Goal: Task Accomplishment & Management: Complete application form

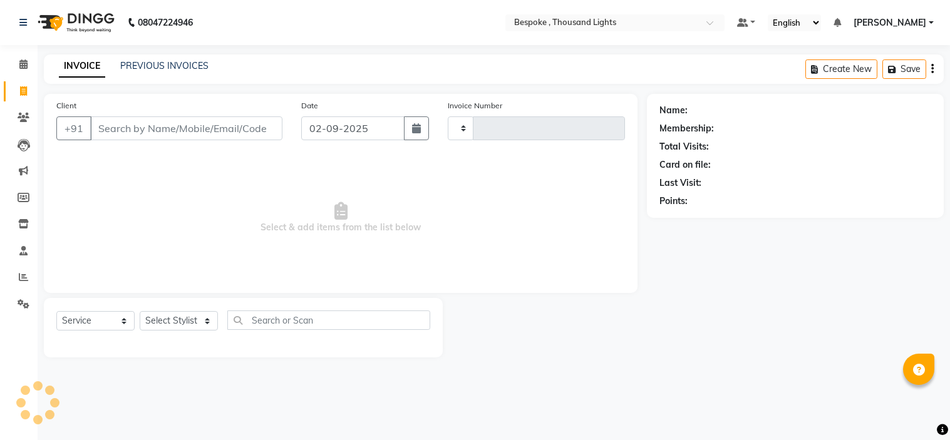
select select "service"
type input "0396"
select select "8177"
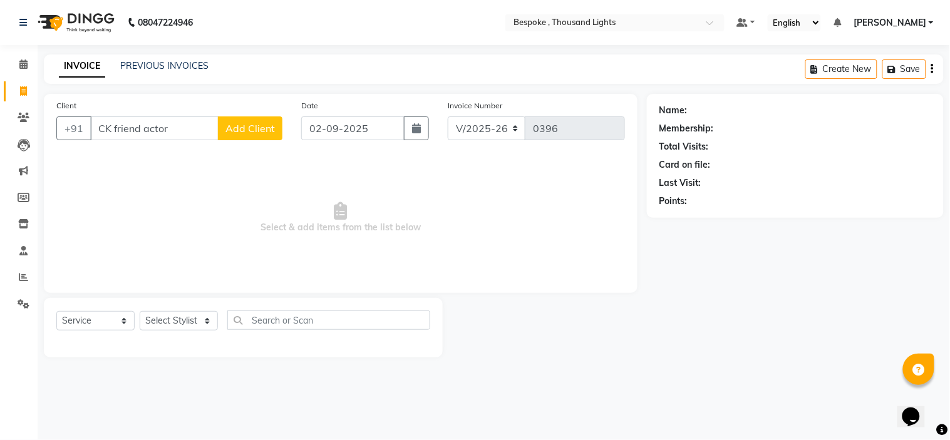
type input "CK friend actor"
click at [252, 131] on span "Add Client" at bounding box center [249, 128] width 49 height 13
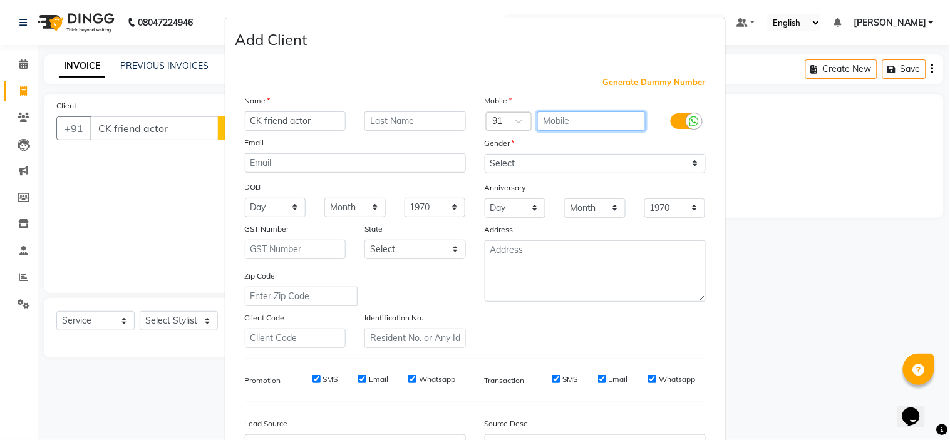
click at [605, 126] on input "text" at bounding box center [591, 120] width 108 height 19
click at [636, 86] on span "Generate Dummy Number" at bounding box center [654, 82] width 103 height 13
type input "1362300000097"
checkbox input "false"
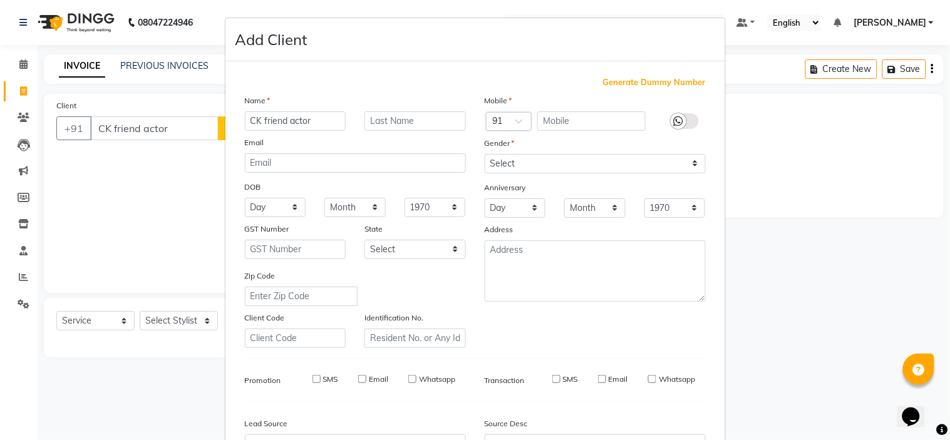
checkbox input "false"
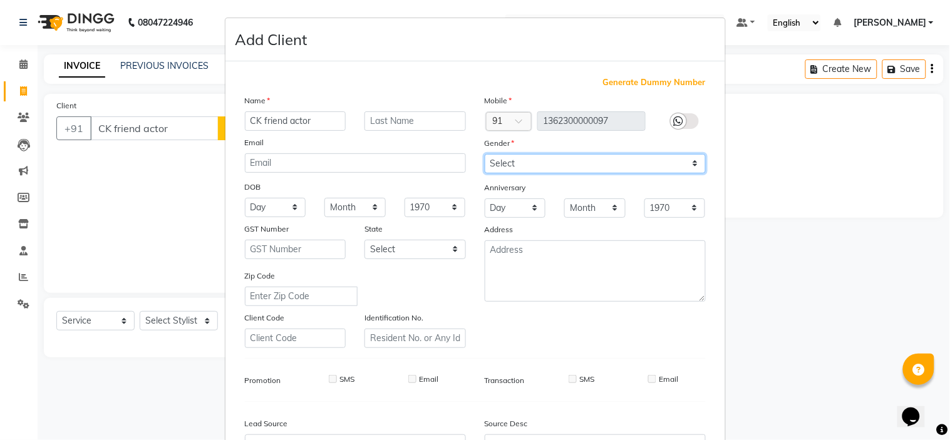
click at [556, 167] on select "Select [DEMOGRAPHIC_DATA] [DEMOGRAPHIC_DATA] Other Prefer Not To Say" at bounding box center [594, 163] width 221 height 19
select select "[DEMOGRAPHIC_DATA]"
click at [484, 154] on select "Select [DEMOGRAPHIC_DATA] [DEMOGRAPHIC_DATA] Other Prefer Not To Say" at bounding box center [594, 163] width 221 height 19
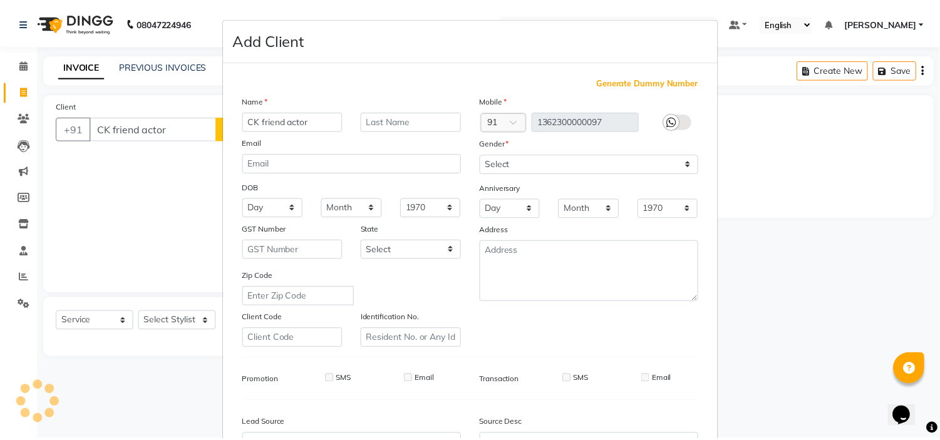
scroll to position [138, 0]
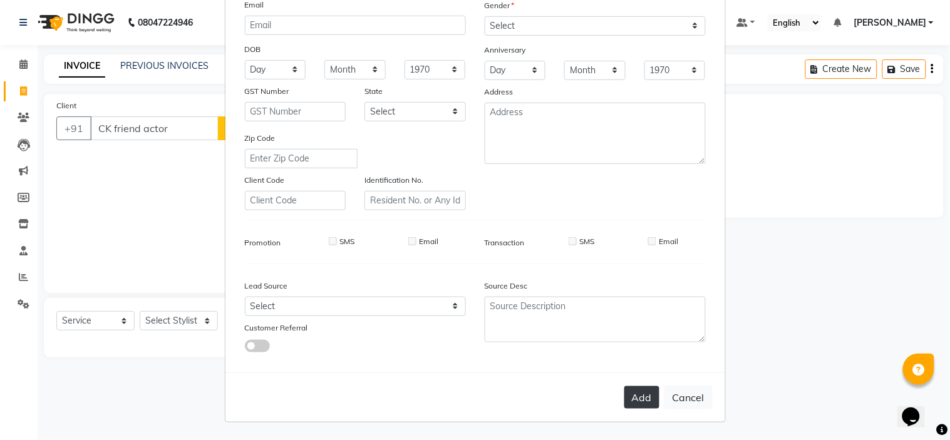
click at [636, 396] on button "Add" at bounding box center [641, 397] width 35 height 23
type input "1362300000097"
select select
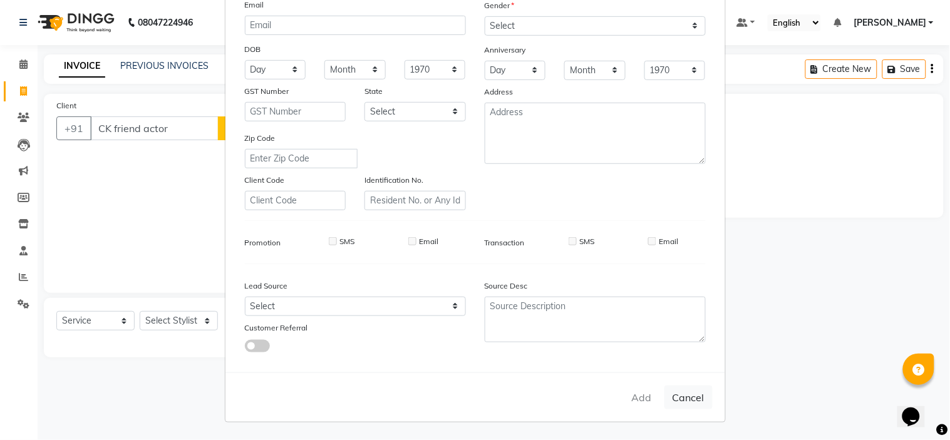
select select
checkbox input "false"
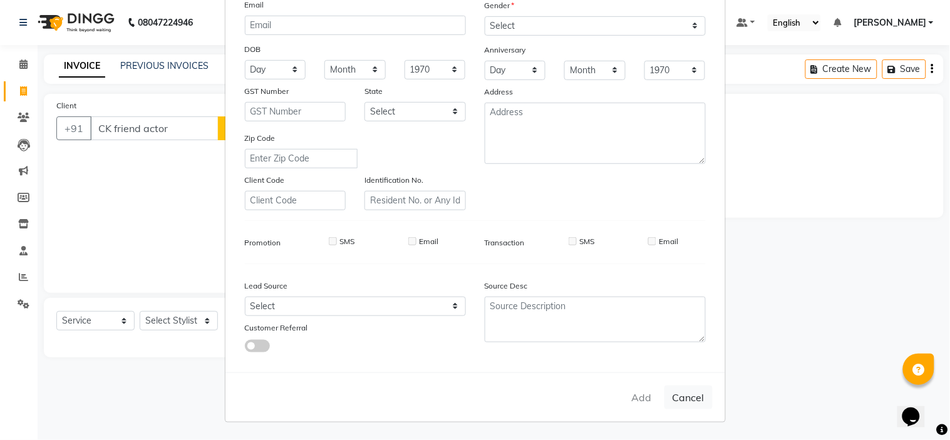
checkbox input "false"
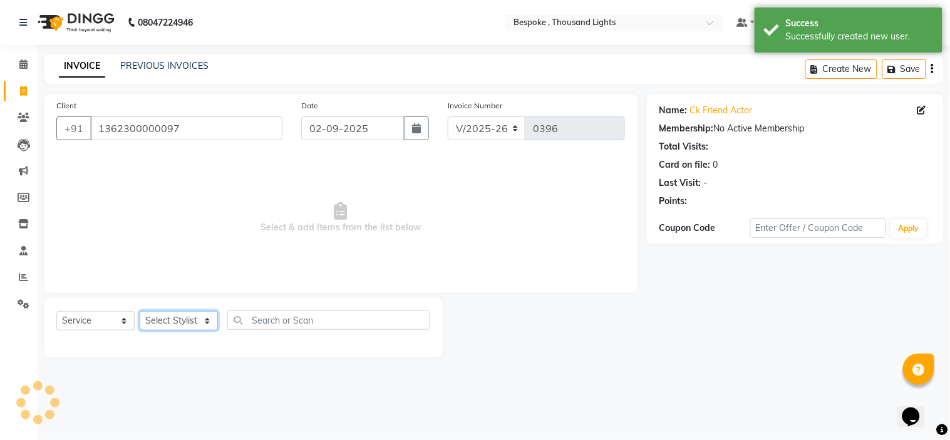
click at [176, 315] on select "Select Stylist [PERSON_NAME] [PERSON_NAME] [PERSON_NAME] [PERSON_NAME]" at bounding box center [179, 320] width 78 height 19
select select "90688"
click at [140, 312] on select "Select Stylist [PERSON_NAME] [PERSON_NAME] [PERSON_NAME] [PERSON_NAME]" at bounding box center [179, 320] width 78 height 19
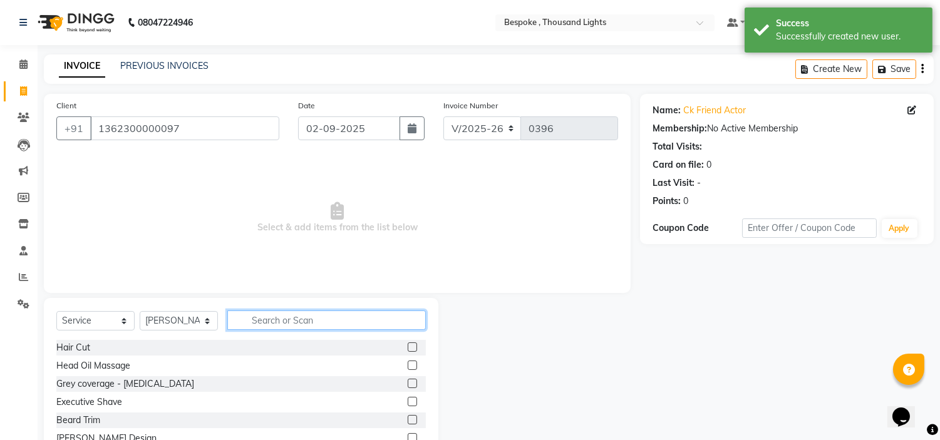
click at [269, 320] on input "text" at bounding box center [326, 319] width 198 height 19
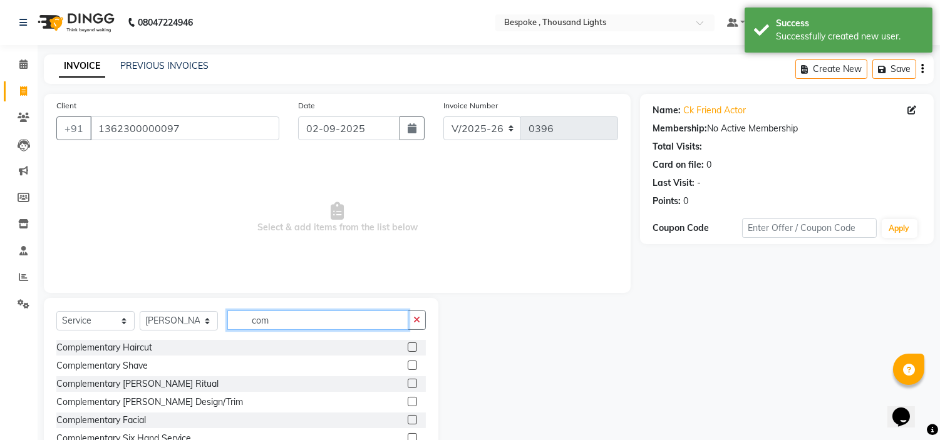
type input "com"
click at [408, 346] on label at bounding box center [412, 346] width 9 height 9
click at [408, 346] on input "checkbox" at bounding box center [412, 348] width 8 height 8
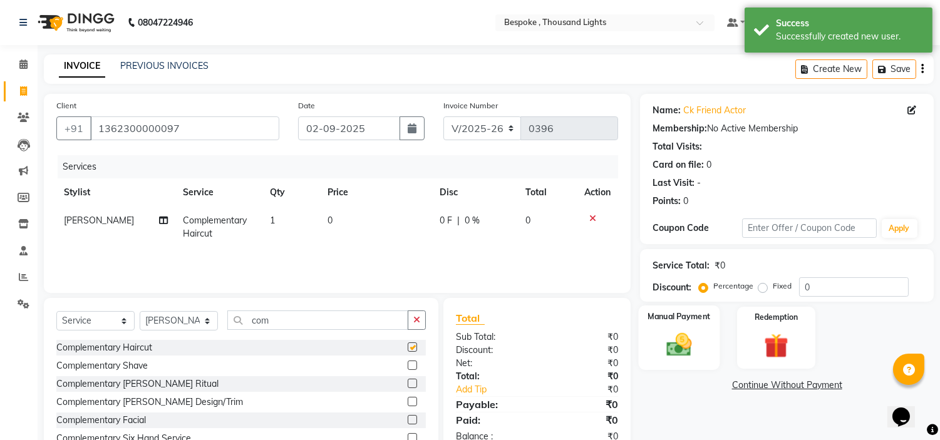
checkbox input "false"
click at [674, 332] on img at bounding box center [679, 345] width 41 height 29
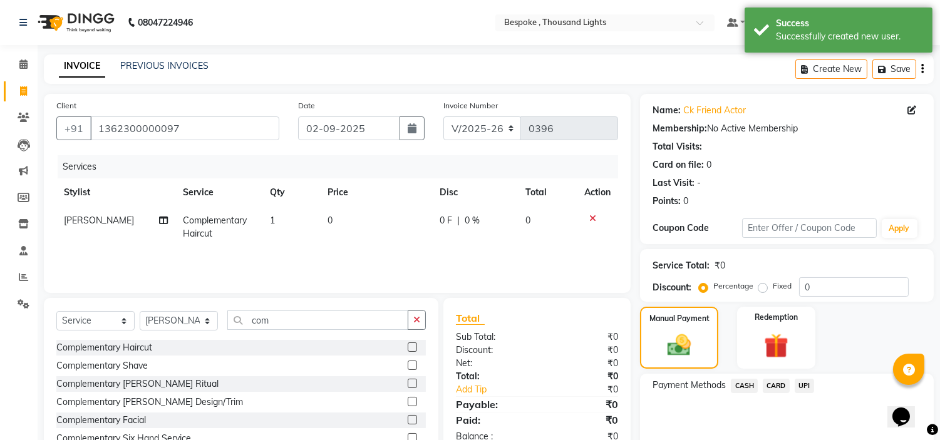
click at [747, 382] on span "CASH" at bounding box center [743, 386] width 27 height 14
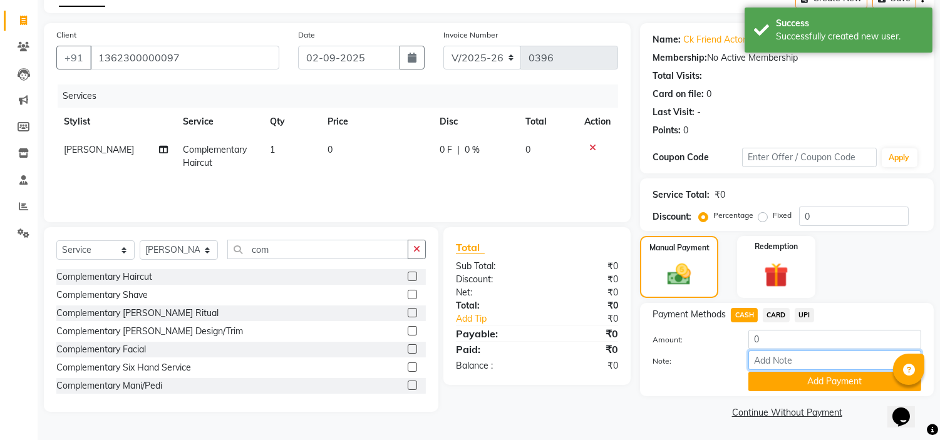
click at [816, 368] on input "Note:" at bounding box center [834, 360] width 173 height 19
click at [818, 385] on button "Add Payment" at bounding box center [834, 381] width 173 height 19
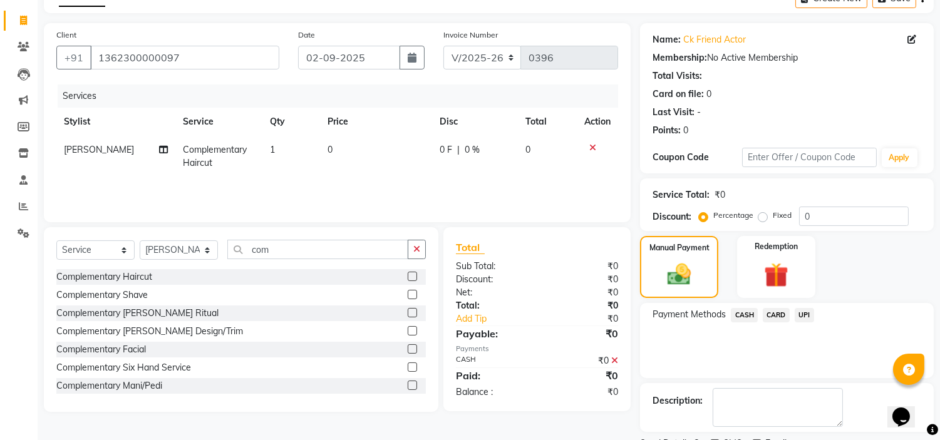
scroll to position [123, 0]
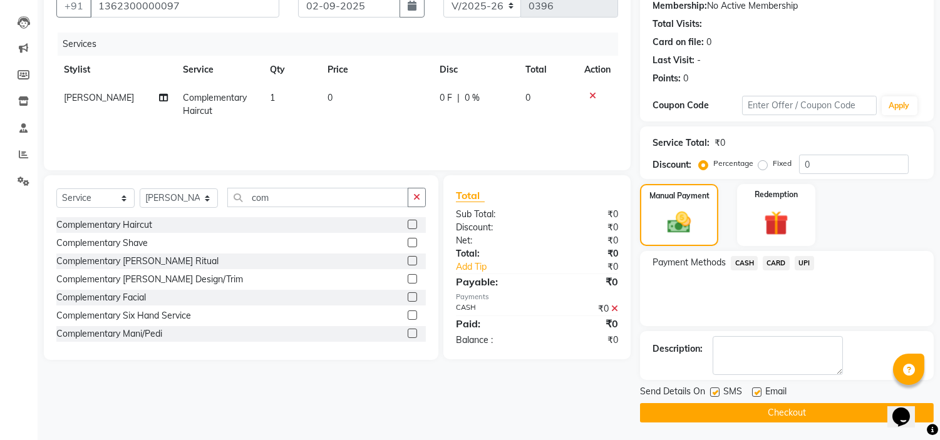
click at [787, 407] on button "Checkout" at bounding box center [787, 412] width 294 height 19
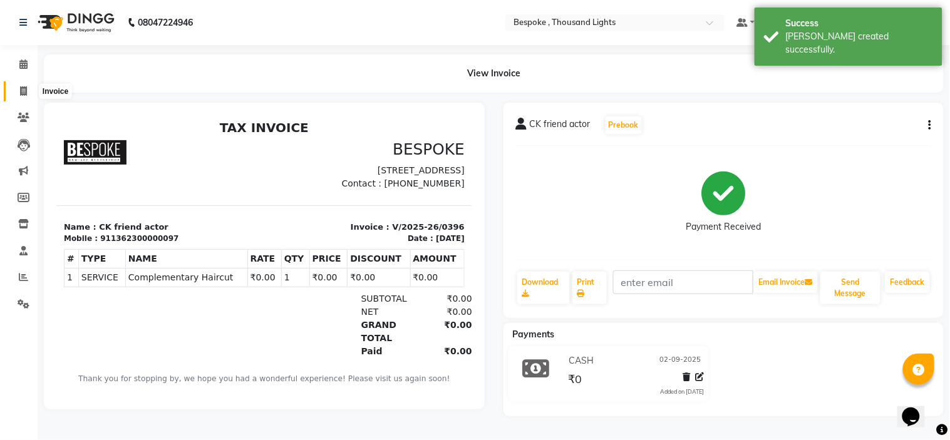
click at [22, 95] on icon at bounding box center [23, 90] width 7 height 9
select select "8177"
select select "service"
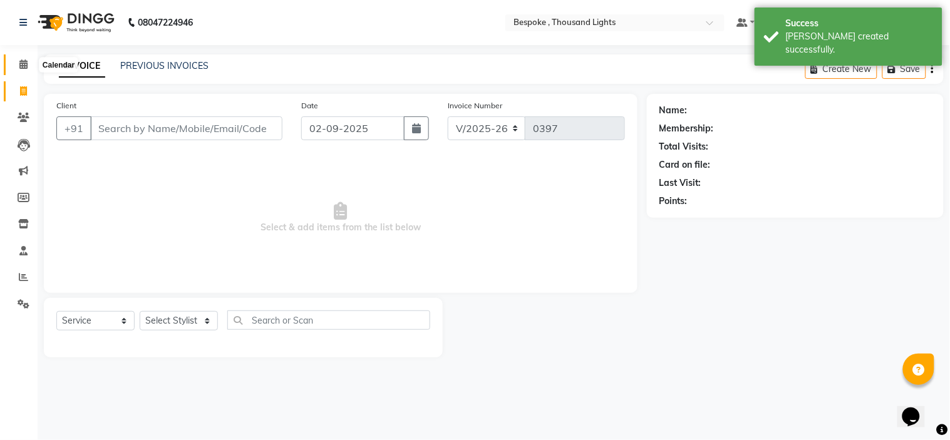
click at [20, 64] on icon at bounding box center [23, 63] width 8 height 9
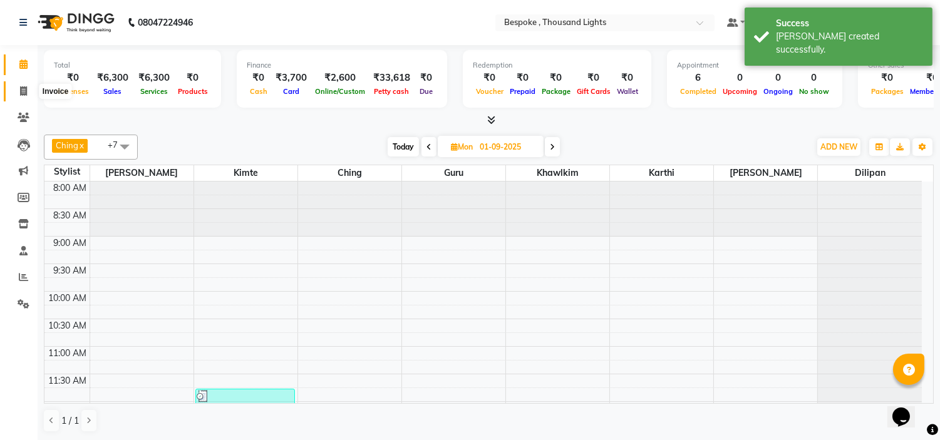
click at [27, 94] on span at bounding box center [24, 92] width 22 height 14
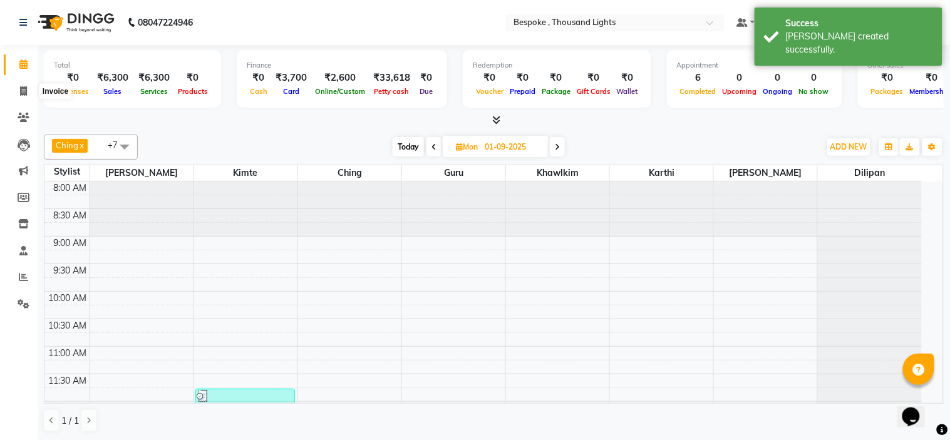
select select "8177"
select select "service"
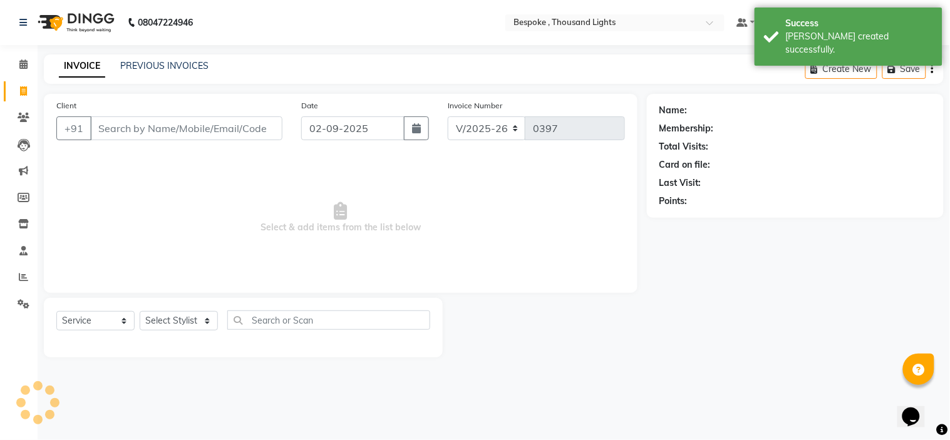
click at [188, 58] on div "INVOICE PREVIOUS INVOICES Create New Save" at bounding box center [494, 68] width 900 height 29
click at [174, 65] on link "PREVIOUS INVOICES" at bounding box center [164, 65] width 88 height 11
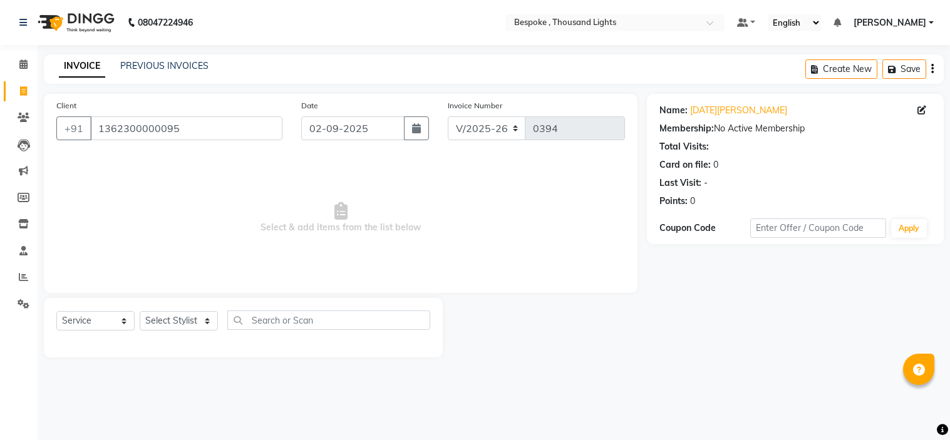
select select "8177"
select select "service"
drag, startPoint x: 0, startPoint y: 0, endPoint x: 159, endPoint y: 60, distance: 170.0
click at [159, 60] on link "PREVIOUS INVOICES" at bounding box center [164, 65] width 88 height 11
click at [232, 123] on input "1362300000095" at bounding box center [186, 128] width 192 height 24
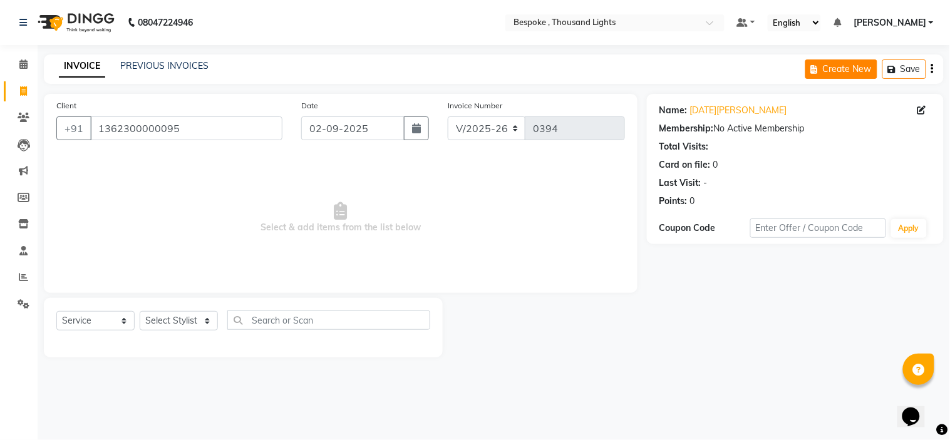
click at [834, 74] on button "Create New" at bounding box center [841, 68] width 72 height 19
select select "service"
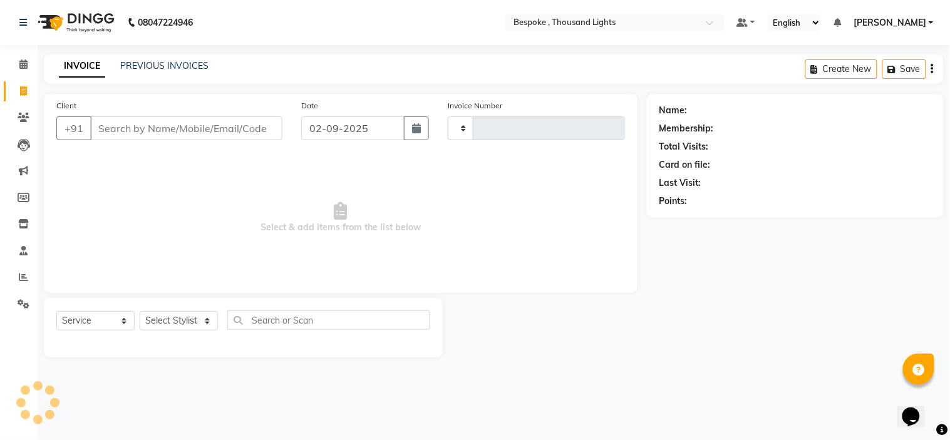
type input "0397"
select select "8177"
click at [171, 133] on input "Client" at bounding box center [186, 128] width 192 height 24
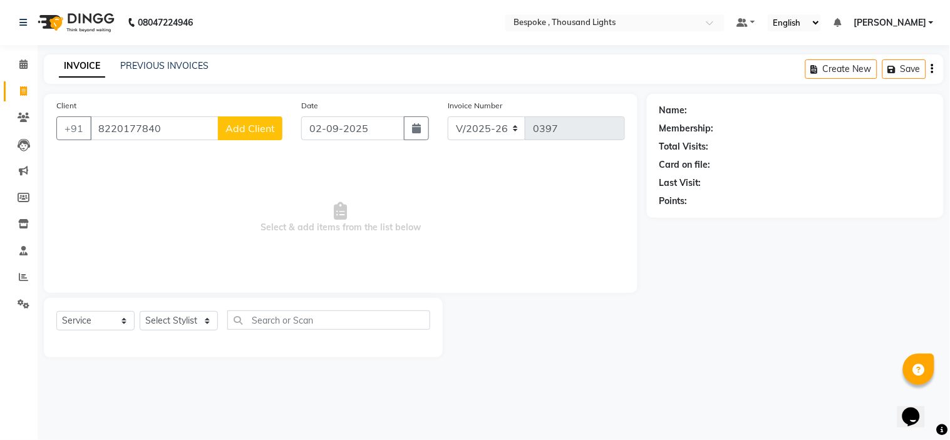
type input "8220177840"
click at [260, 124] on span "Add Client" at bounding box center [249, 128] width 49 height 13
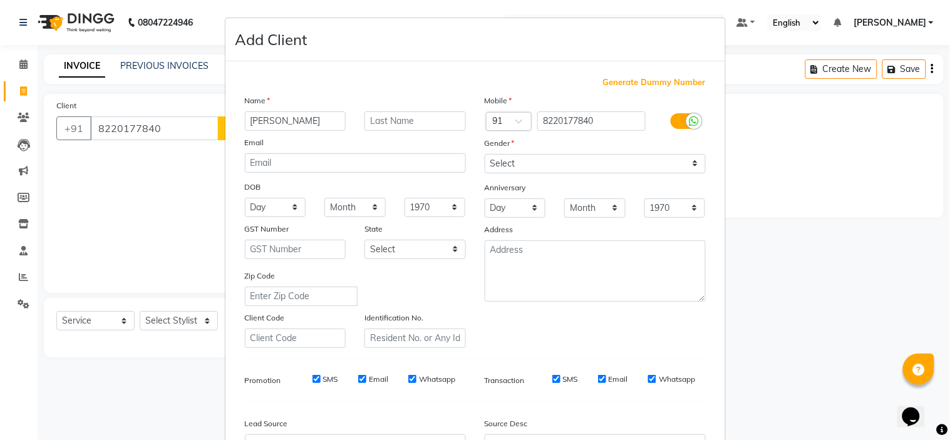
type input "[PERSON_NAME]"
click at [690, 161] on select "Select [DEMOGRAPHIC_DATA] [DEMOGRAPHIC_DATA] Other Prefer Not To Say" at bounding box center [594, 163] width 221 height 19
select select "[DEMOGRAPHIC_DATA]"
click at [484, 154] on select "Select [DEMOGRAPHIC_DATA] [DEMOGRAPHIC_DATA] Other Prefer Not To Say" at bounding box center [594, 163] width 221 height 19
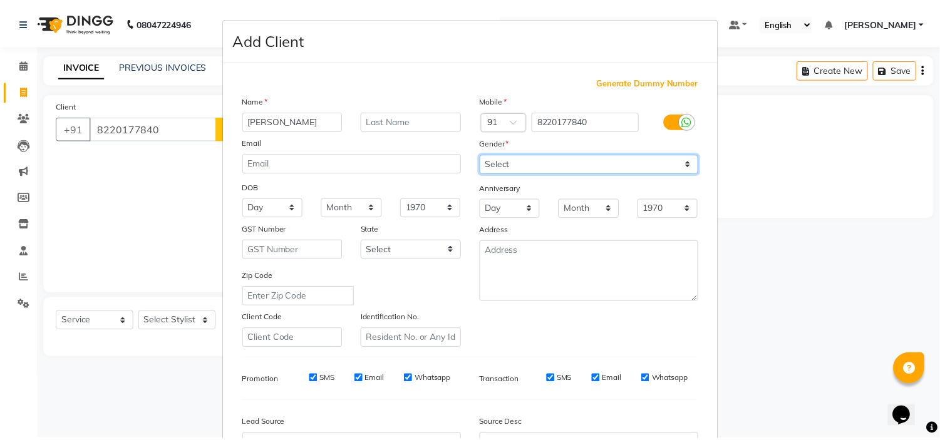
scroll to position [138, 0]
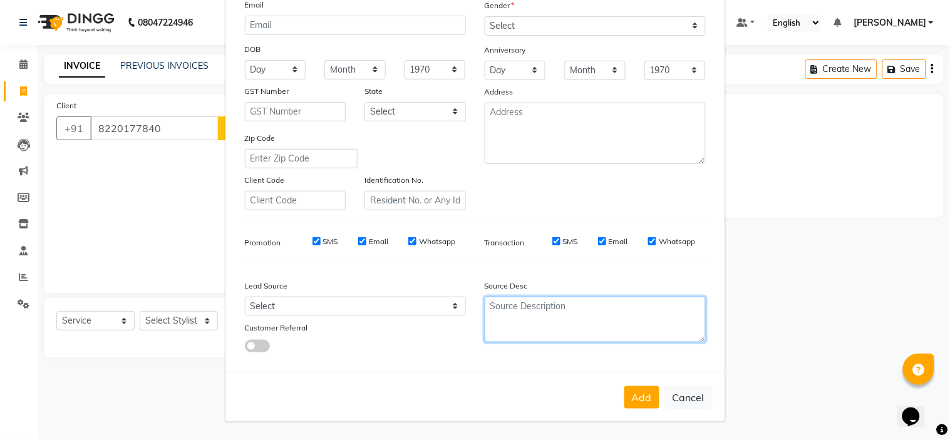
click at [545, 314] on textarea at bounding box center [594, 320] width 221 height 46
type textarea "apollo"
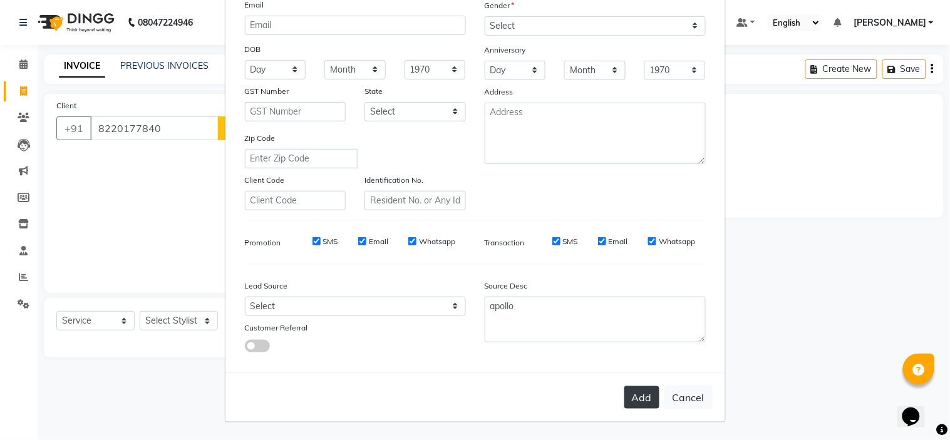
click at [643, 395] on button "Add" at bounding box center [641, 397] width 35 height 23
select select
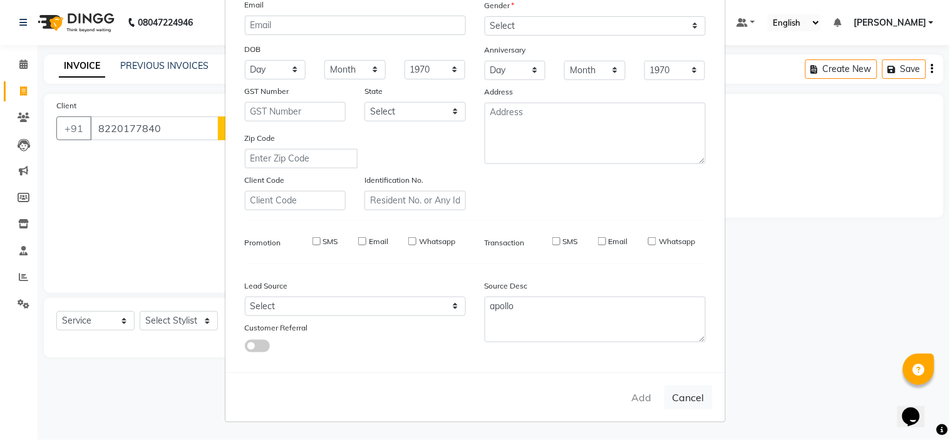
select select
checkbox input "false"
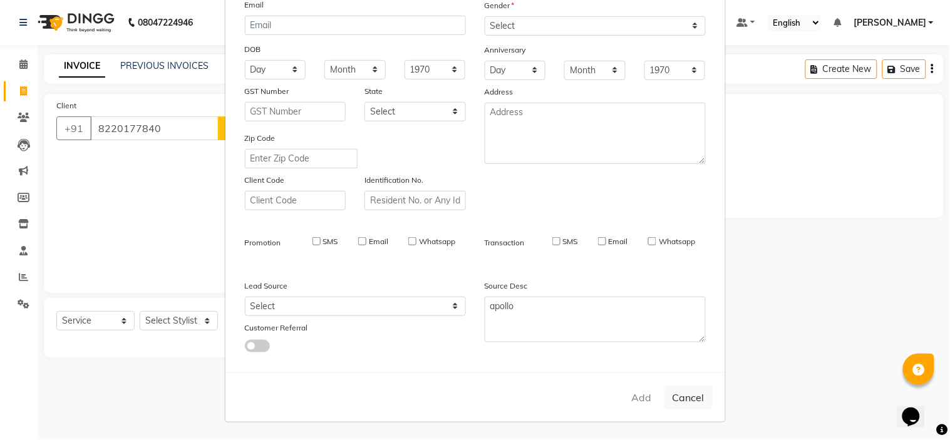
checkbox input "false"
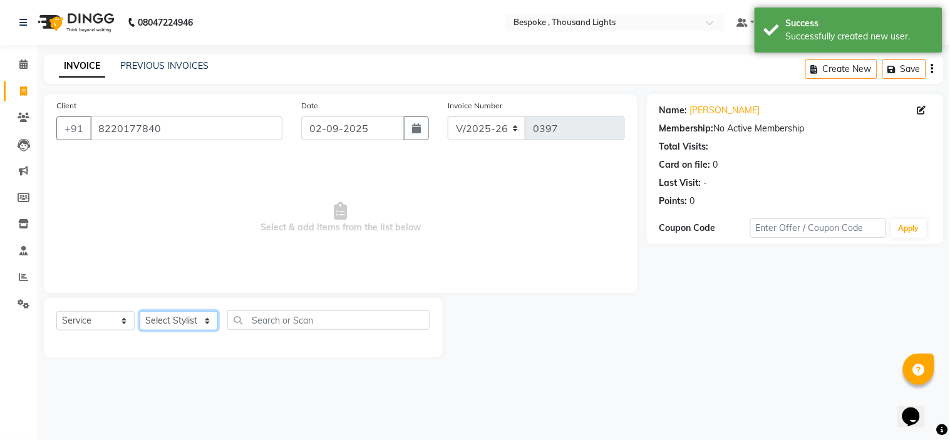
click at [192, 317] on select "Select Stylist [PERSON_NAME] [PERSON_NAME] [PERSON_NAME] [PERSON_NAME]" at bounding box center [179, 320] width 78 height 19
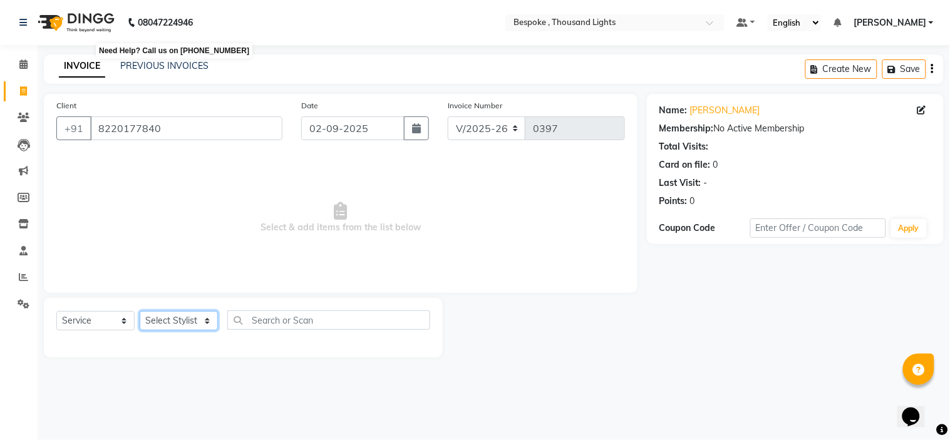
select select "77678"
click at [140, 312] on select "Select Stylist [PERSON_NAME] [PERSON_NAME] [PERSON_NAME] [PERSON_NAME]" at bounding box center [179, 320] width 78 height 19
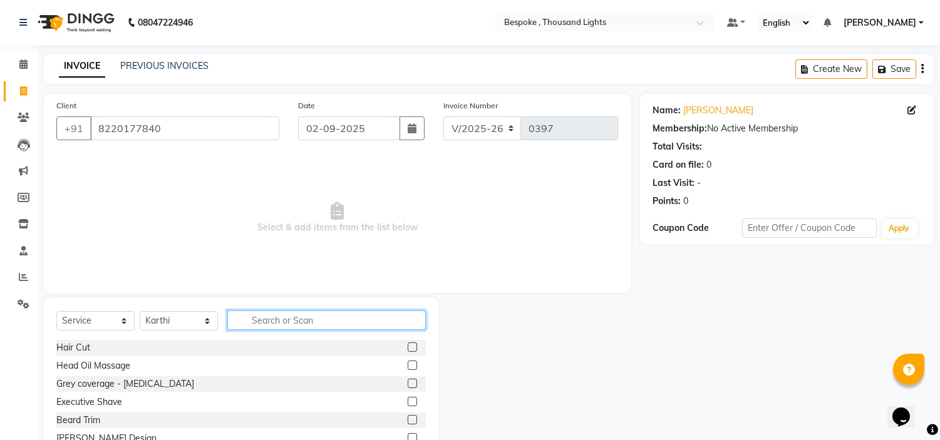
click at [304, 320] on input "text" at bounding box center [326, 319] width 198 height 19
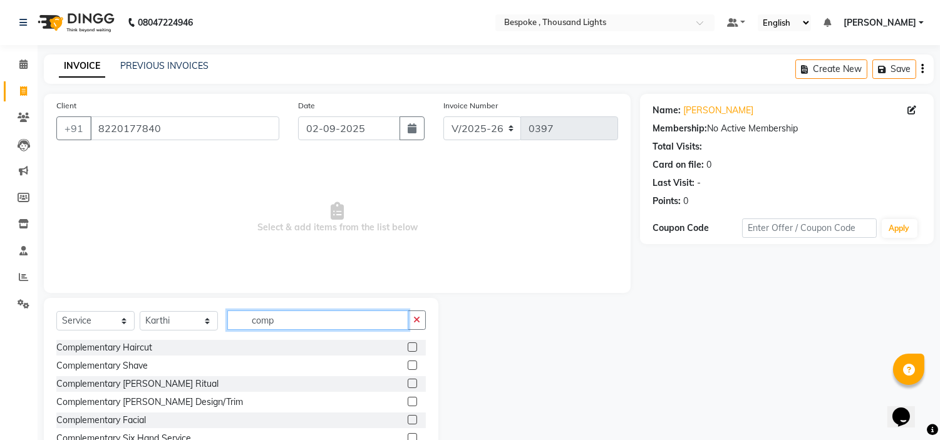
type input "comp"
click at [408, 347] on label at bounding box center [412, 346] width 9 height 9
click at [408, 347] on input "checkbox" at bounding box center [412, 348] width 8 height 8
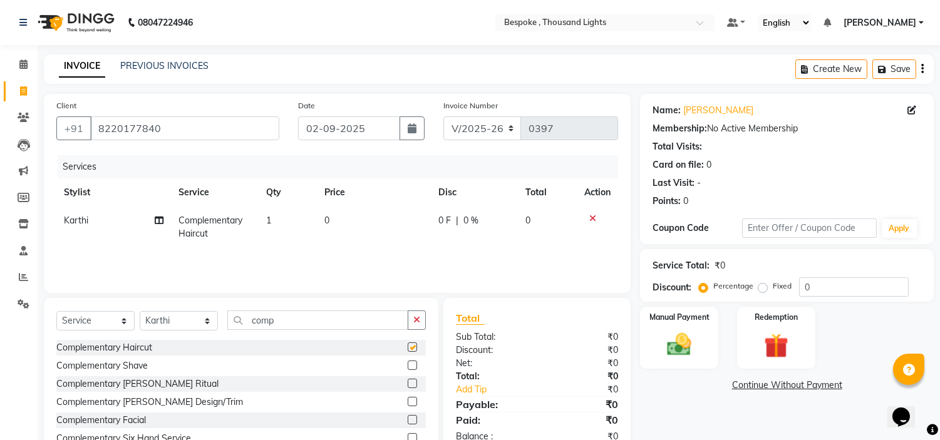
checkbox input "false"
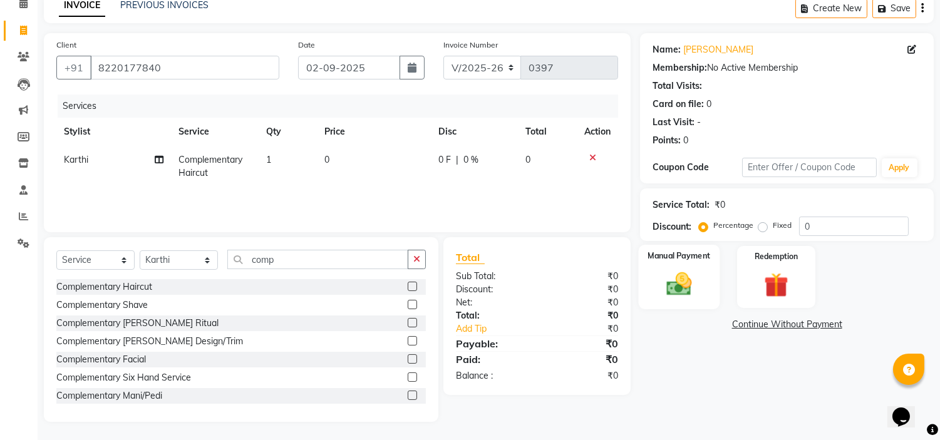
click at [681, 276] on img at bounding box center [679, 284] width 41 height 29
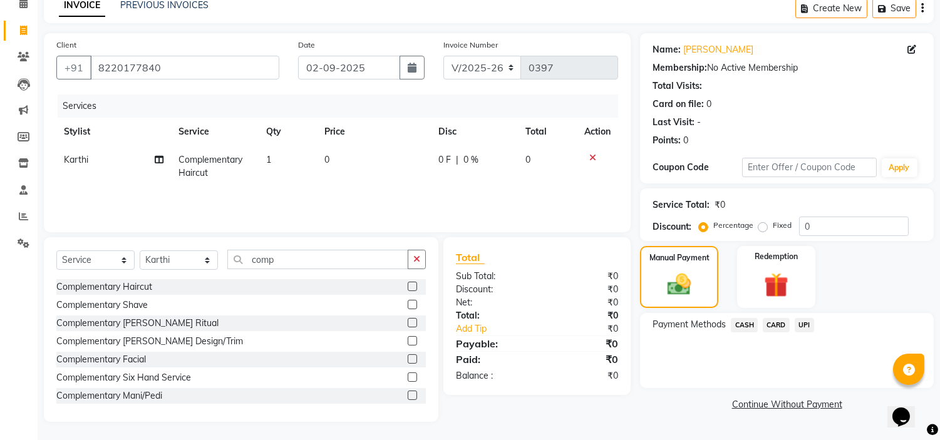
click at [746, 323] on span "CASH" at bounding box center [743, 325] width 27 height 14
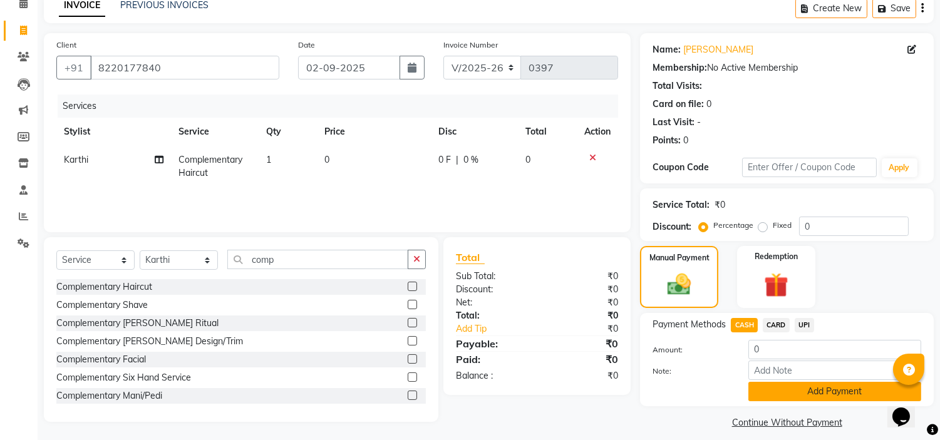
click at [786, 392] on button "Add Payment" at bounding box center [834, 391] width 173 height 19
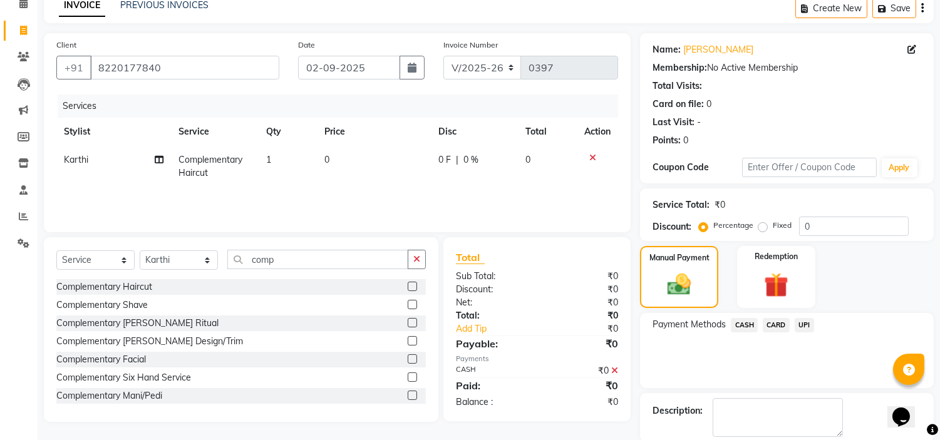
scroll to position [123, 0]
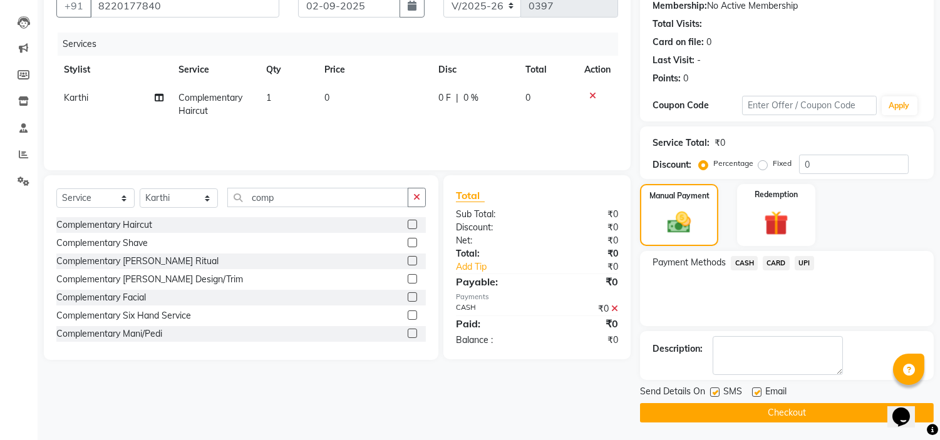
click at [716, 414] on button "Checkout" at bounding box center [787, 412] width 294 height 19
